Goal: Task Accomplishment & Management: Use online tool/utility

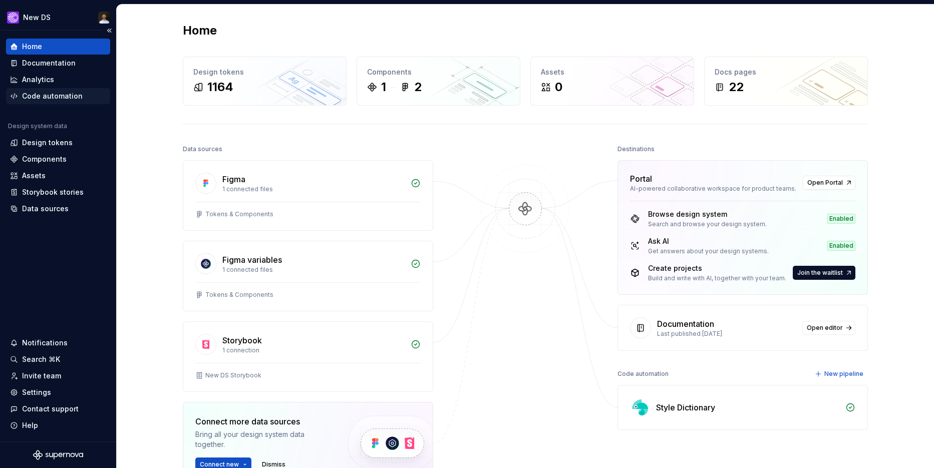
click at [28, 88] on div "Code automation" at bounding box center [58, 96] width 104 height 16
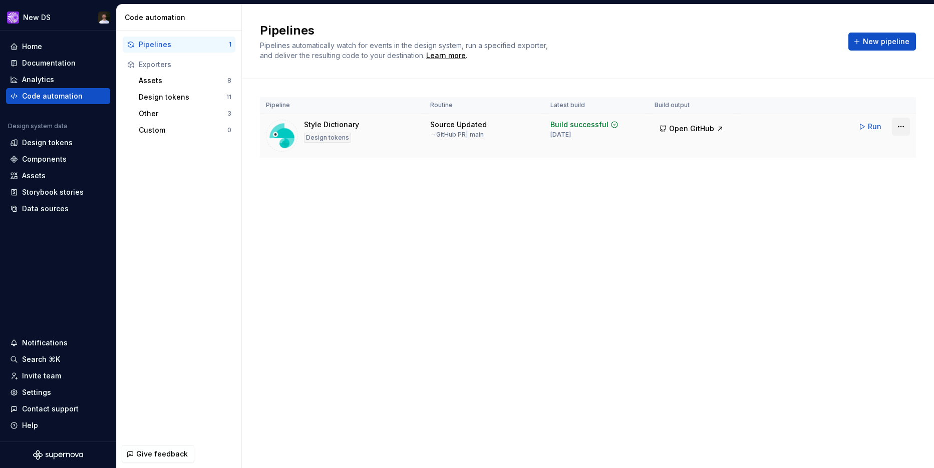
click at [894, 125] on html "New DS Home Documentation Analytics Code automation Design system data Design t…" at bounding box center [467, 234] width 934 height 468
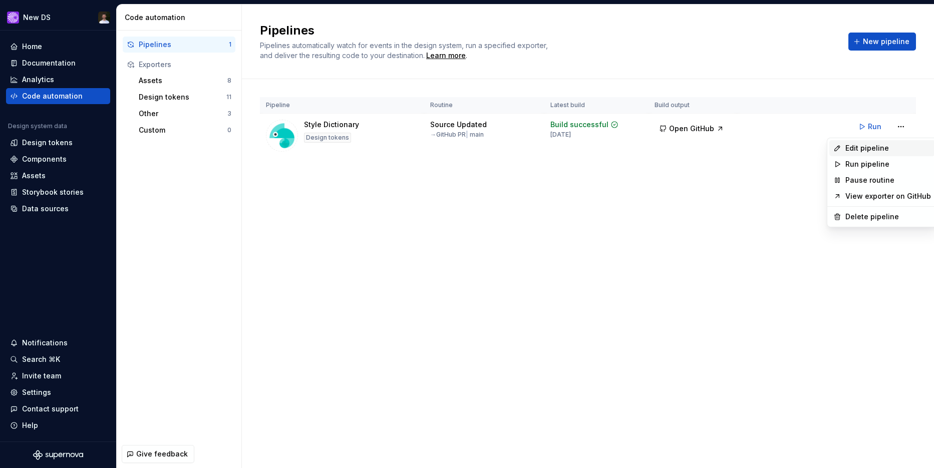
click at [865, 151] on div "Edit pipeline" at bounding box center [888, 148] width 86 height 10
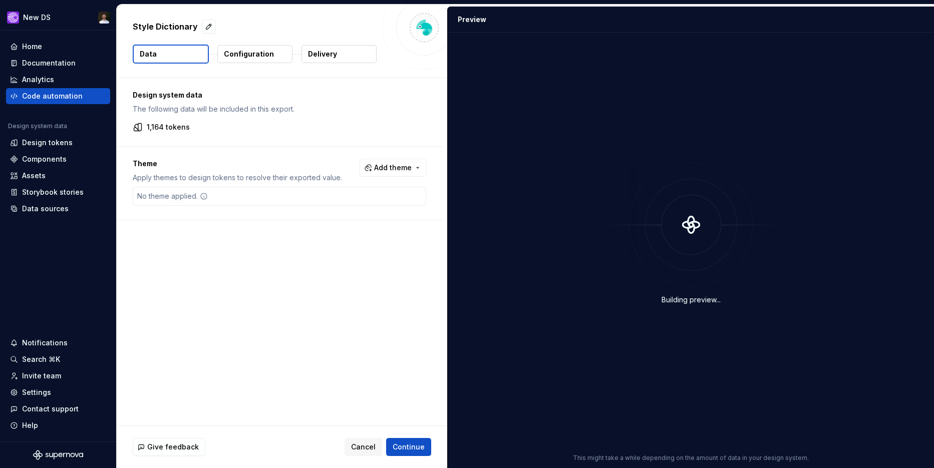
click at [320, 55] on p "Delivery" at bounding box center [322, 54] width 29 height 10
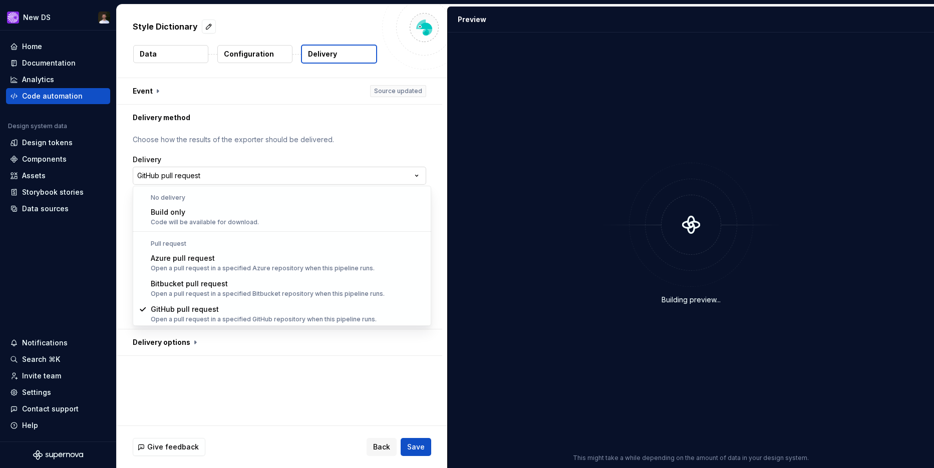
click at [397, 173] on html "**********" at bounding box center [467, 234] width 934 height 468
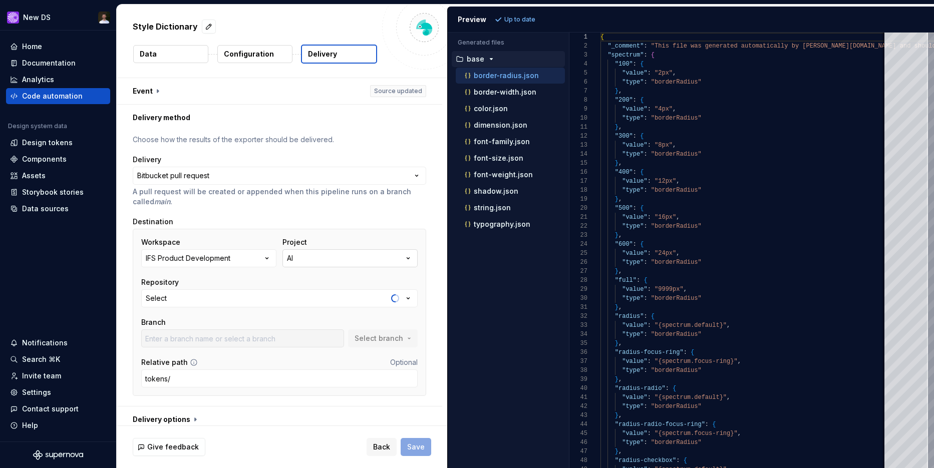
click at [320, 258] on button "AI" at bounding box center [349, 258] width 135 height 18
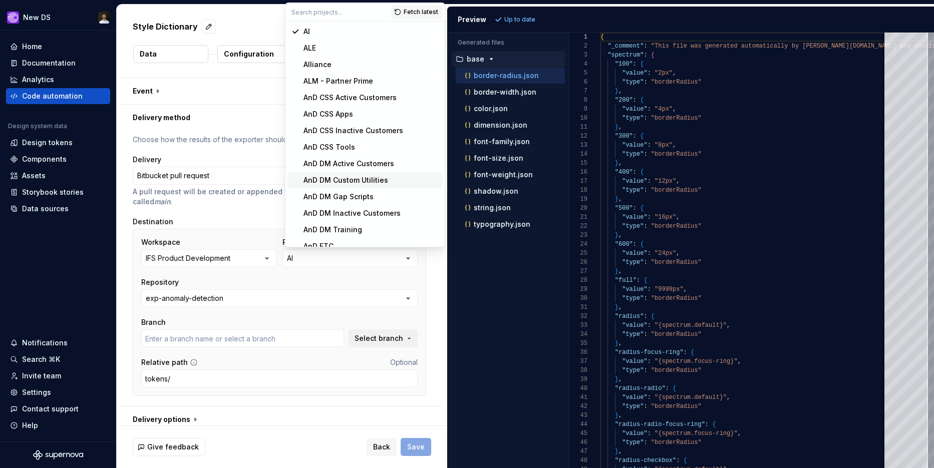
type input "main"
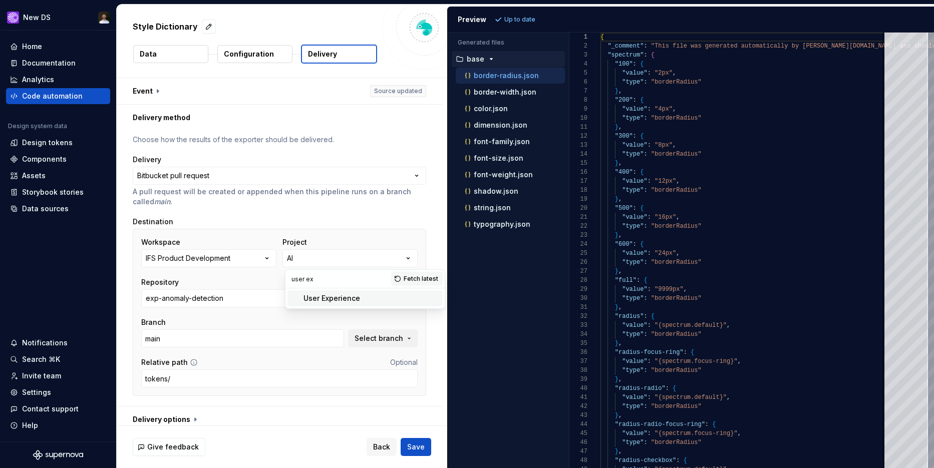
type input "user ex"
click at [337, 303] on span "User Experience" at bounding box center [364, 298] width 155 height 16
click at [370, 302] on button "IFS/UX/ComponentLibrary" at bounding box center [279, 298] width 276 height 18
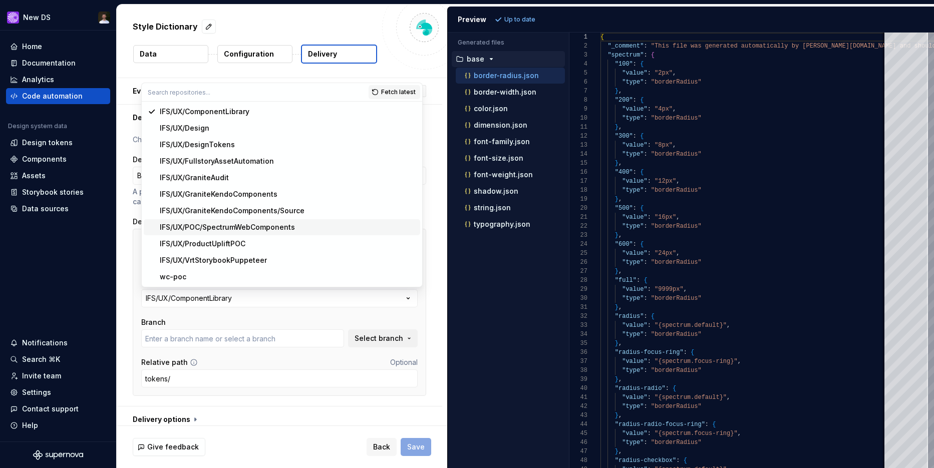
click at [299, 225] on div "IFS/UX/POC/SpectrumWebComponents" at bounding box center [288, 227] width 256 height 10
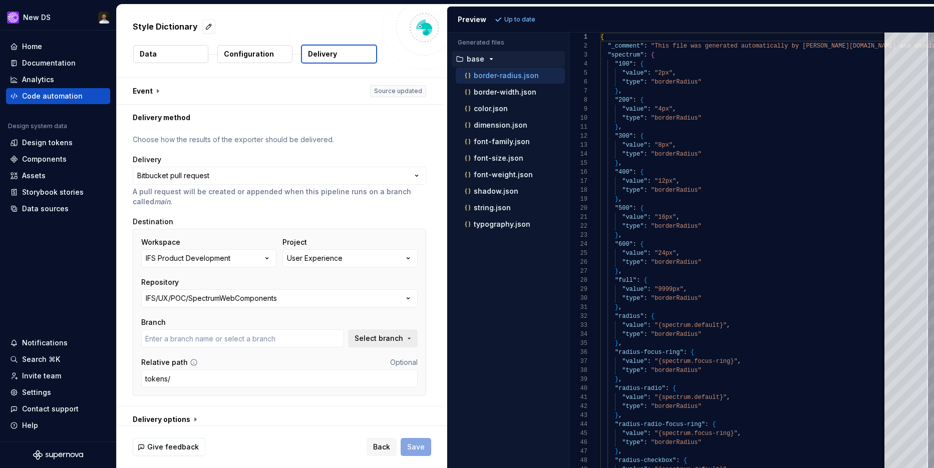
click at [370, 336] on span "Select branch" at bounding box center [378, 338] width 49 height 10
type input "chore/deploy-storybook"
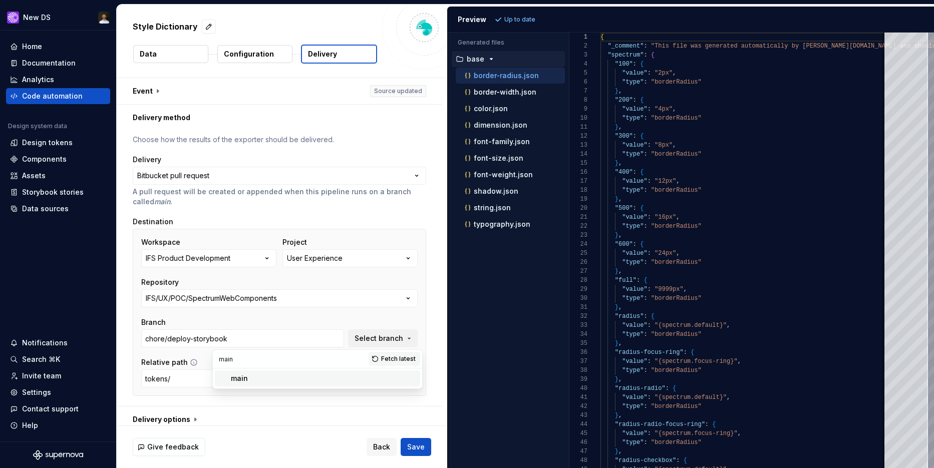
type input "main"
click at [276, 382] on div "main" at bounding box center [323, 378] width 185 height 10
type input "main"
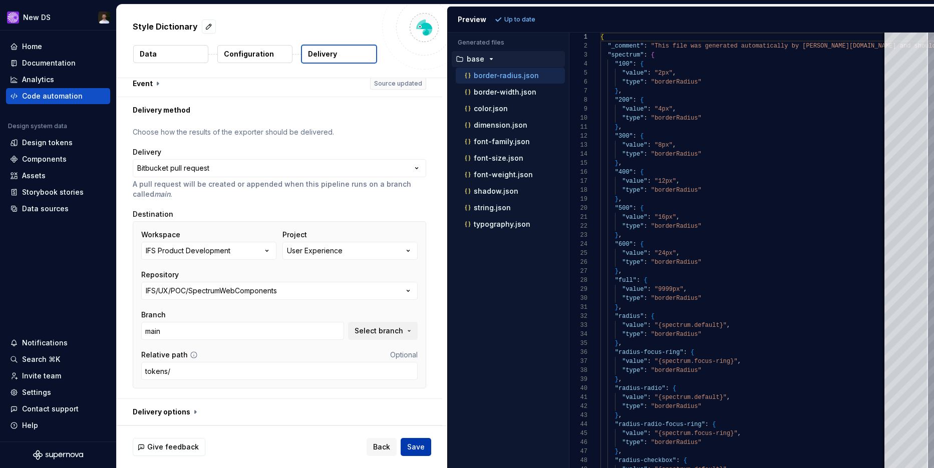
click at [417, 440] on button "Save" at bounding box center [415, 447] width 31 height 18
click at [48, 392] on div "Settings" at bounding box center [36, 392] width 29 height 10
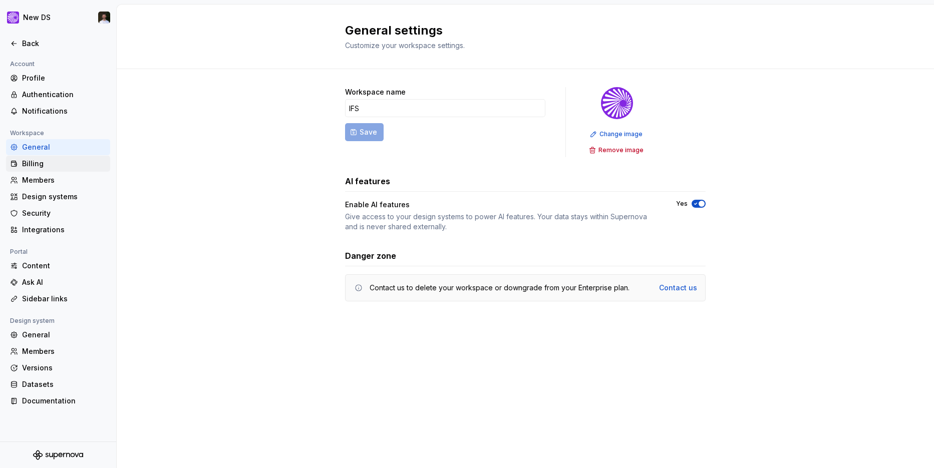
click at [59, 165] on div "Billing" at bounding box center [64, 164] width 84 height 10
